Goal: Information Seeking & Learning: Understand process/instructions

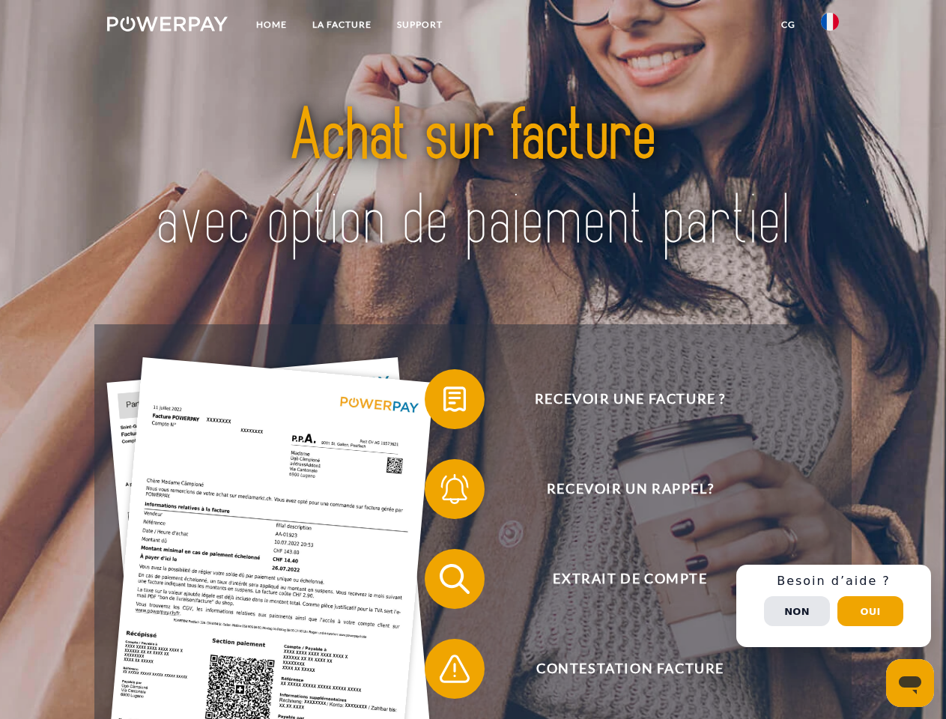
click at [167, 26] on img at bounding box center [167, 23] width 121 height 15
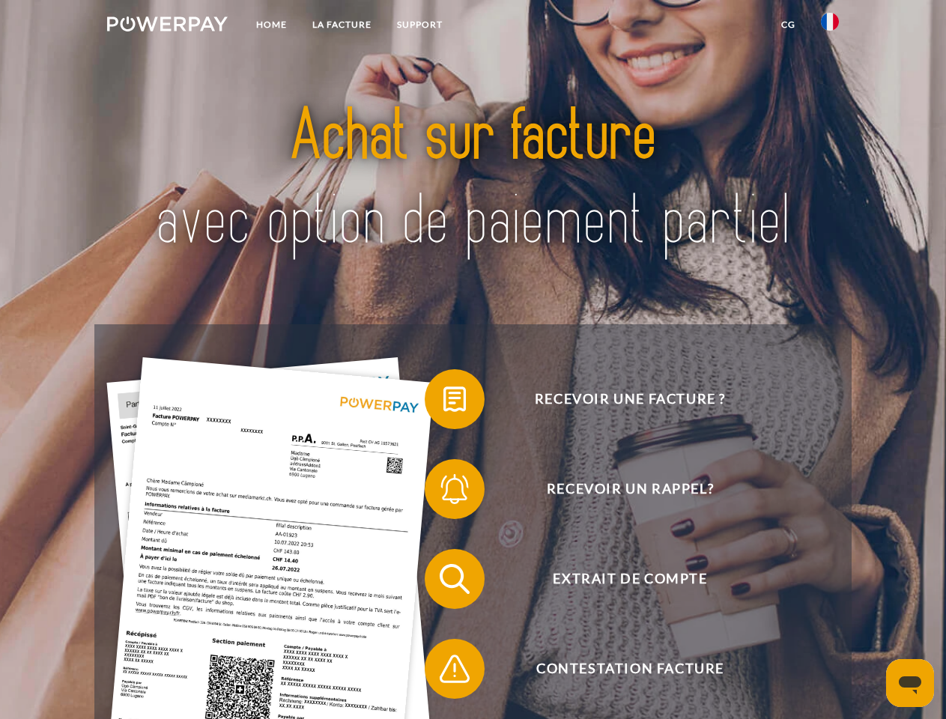
click at [830, 26] on img at bounding box center [830, 22] width 18 height 18
click at [788, 25] on link "CG" at bounding box center [788, 24] width 40 height 27
click at [443, 402] on span at bounding box center [432, 399] width 75 height 75
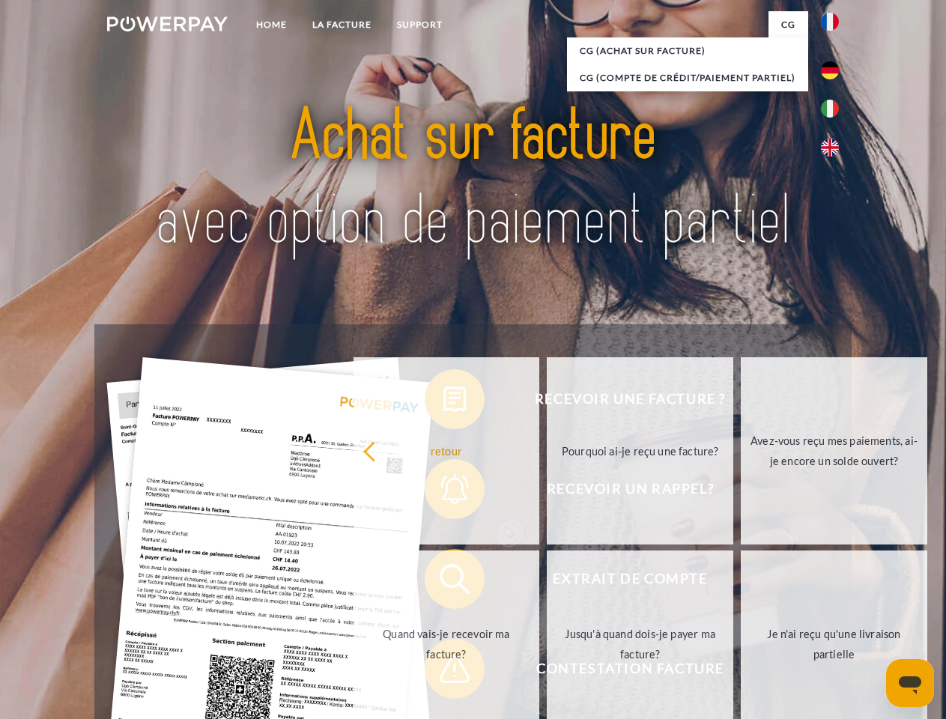
click at [443, 492] on div "Recevoir une facture ? Recevoir un rappel? Extrait de compte retour" at bounding box center [472, 623] width 756 height 599
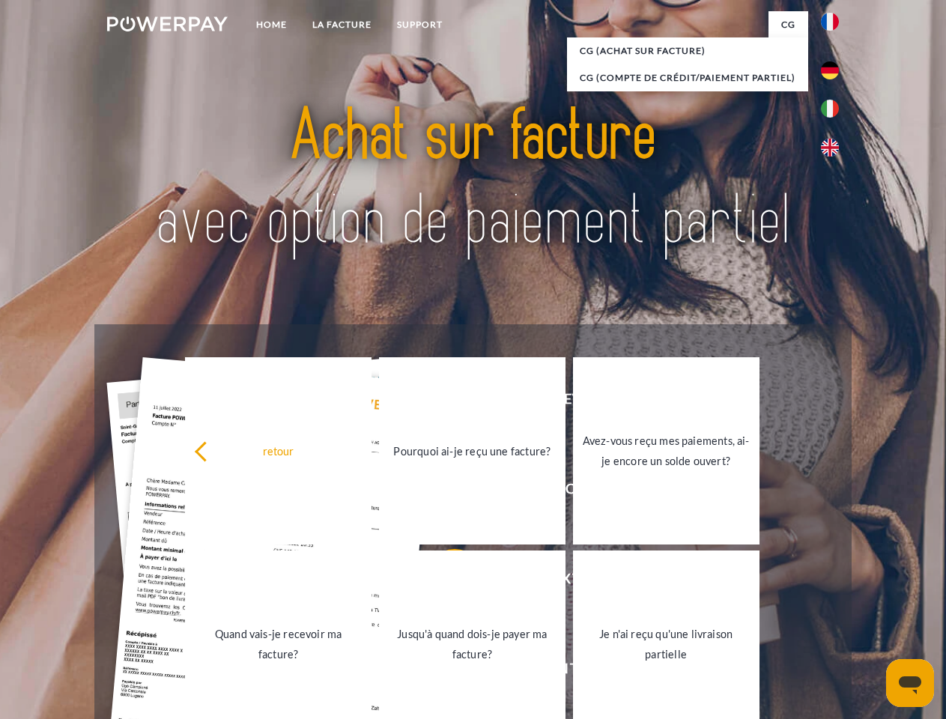
click at [443, 582] on link "Jusqu'à quand dois-je payer ma facture?" at bounding box center [472, 643] width 186 height 187
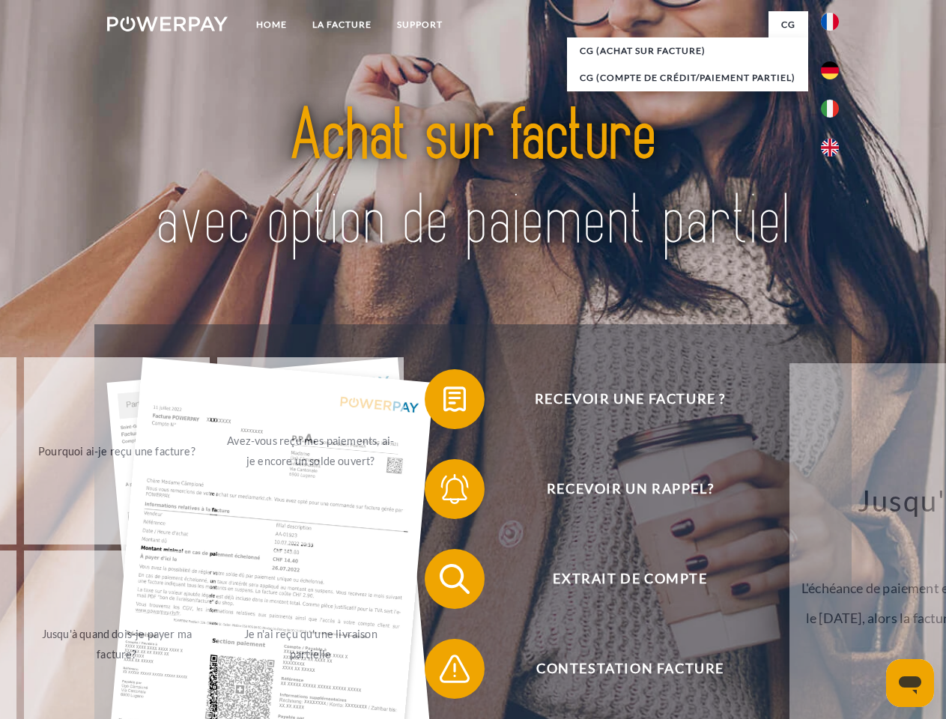
click at [443, 672] on span at bounding box center [432, 668] width 75 height 75
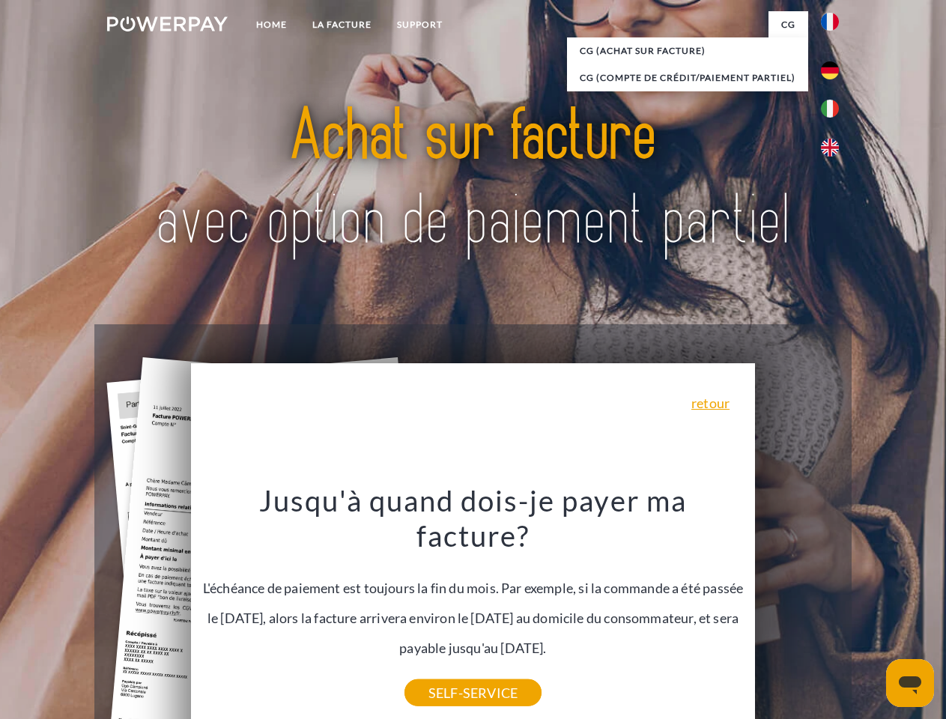
click at [834, 606] on div "Recevoir une facture ? Recevoir un rappel? Extrait de compte retour" at bounding box center [472, 623] width 756 height 599
click at [797, 609] on span "Extrait de compte" at bounding box center [629, 579] width 367 height 60
click at [870, 611] on header "Home LA FACTURE Support" at bounding box center [473, 517] width 946 height 1034
